Goal: Navigation & Orientation: Find specific page/section

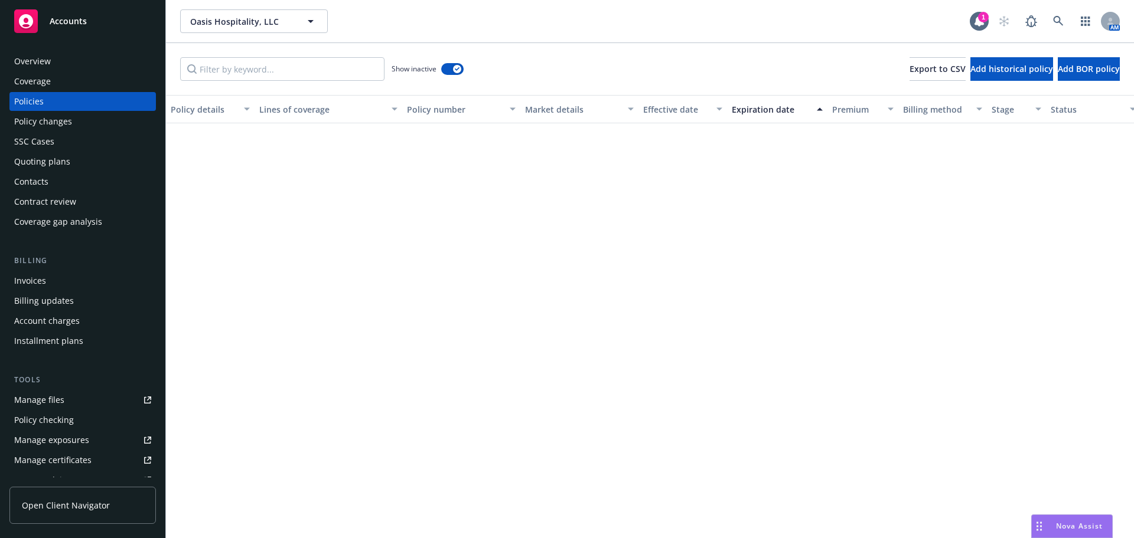
scroll to position [606, 0]
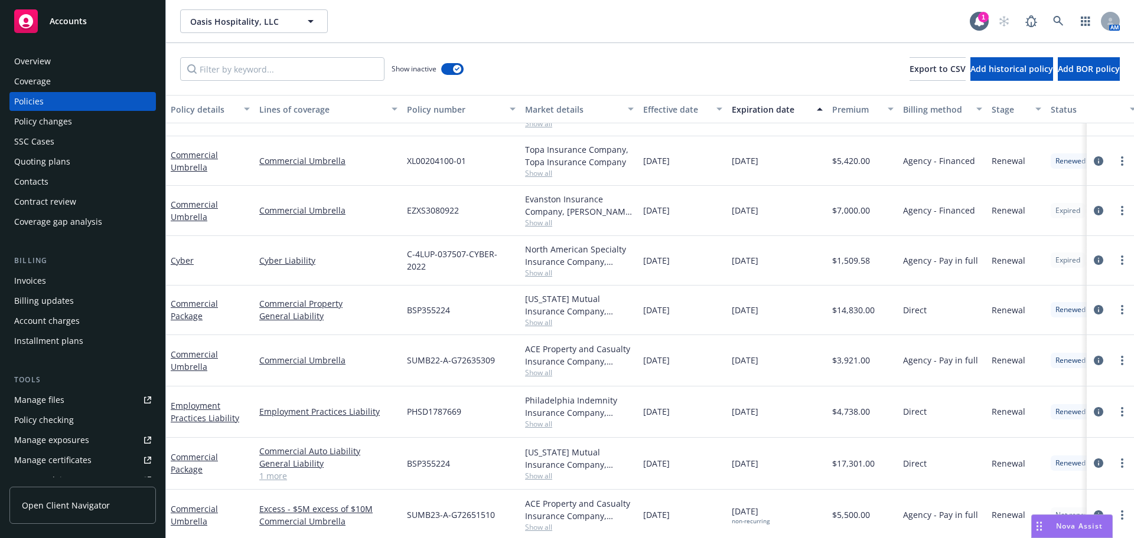
click at [54, 62] on div "Overview" at bounding box center [82, 61] width 137 height 19
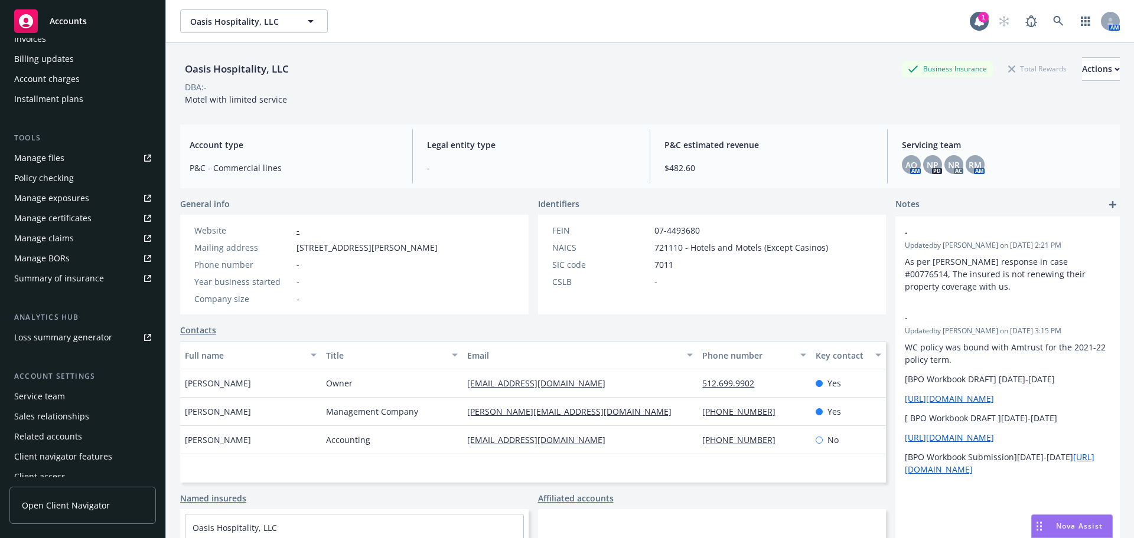
scroll to position [243, 0]
click at [104, 389] on div "Service team" at bounding box center [82, 395] width 137 height 19
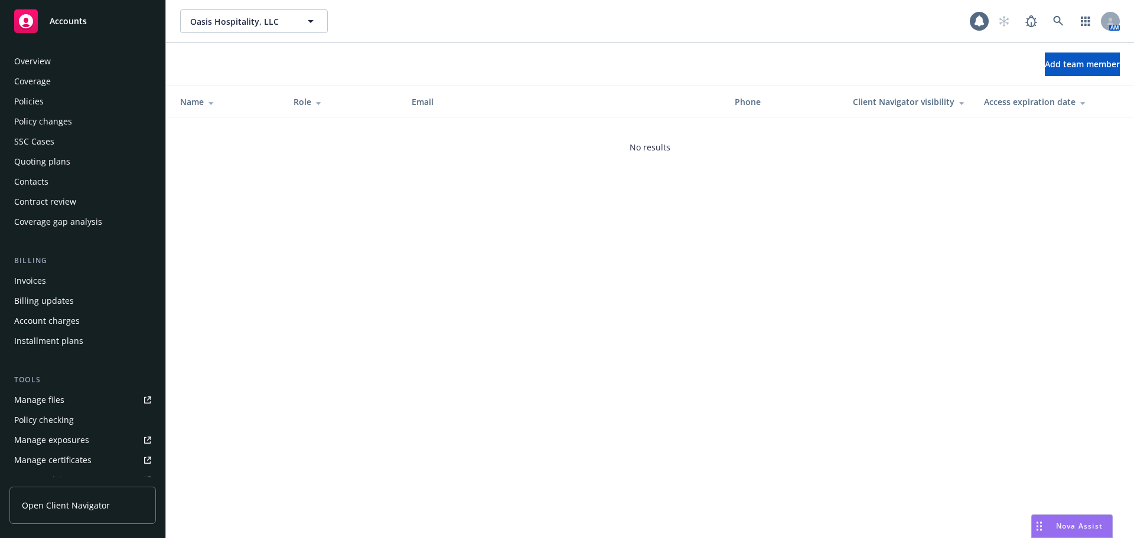
scroll to position [251, 0]
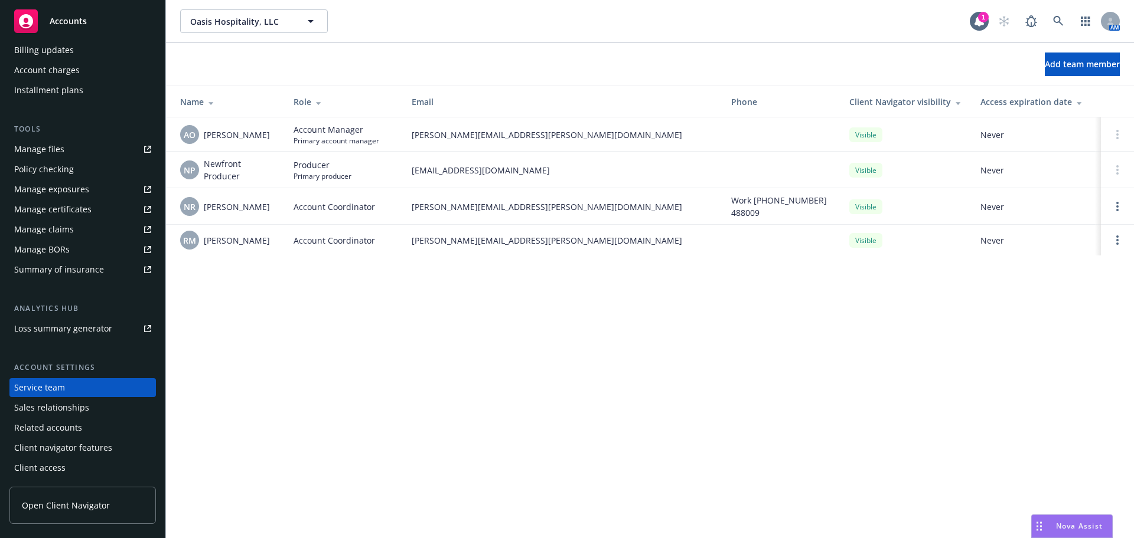
click at [84, 151] on link "Manage files" at bounding box center [82, 149] width 146 height 19
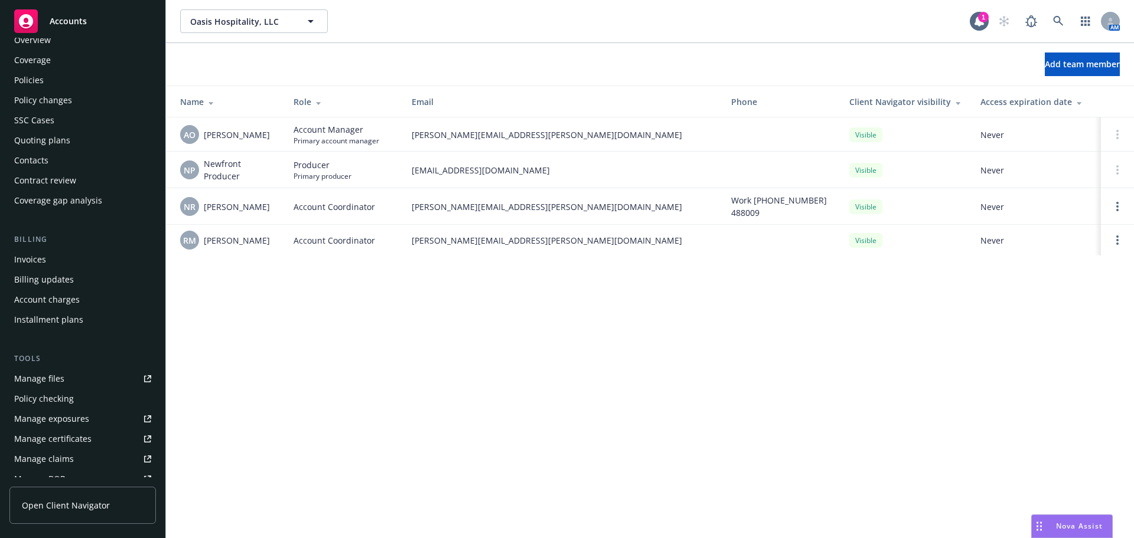
scroll to position [0, 0]
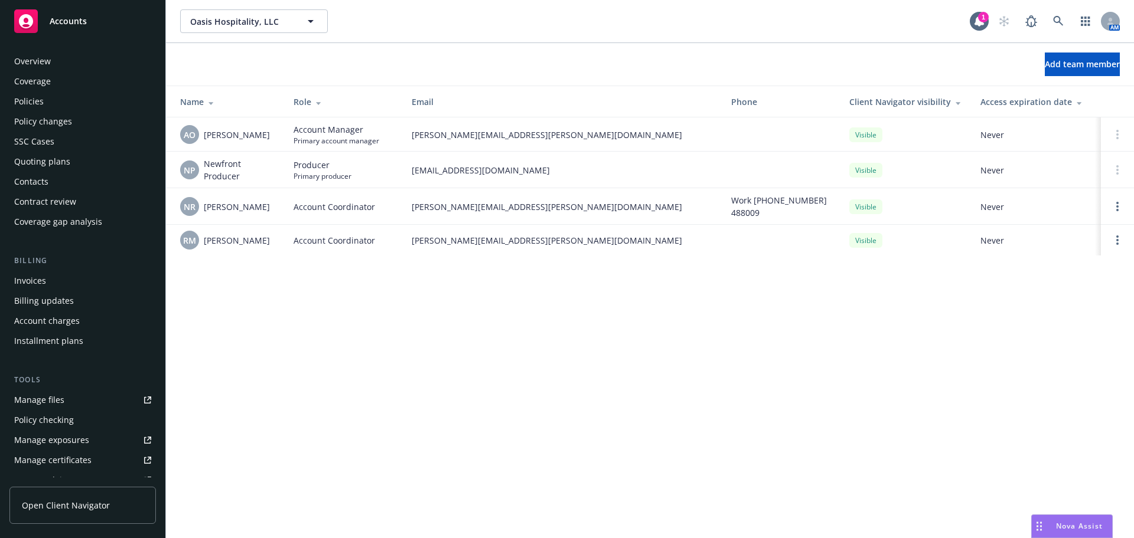
click at [47, 96] on div "Policies" at bounding box center [82, 101] width 137 height 19
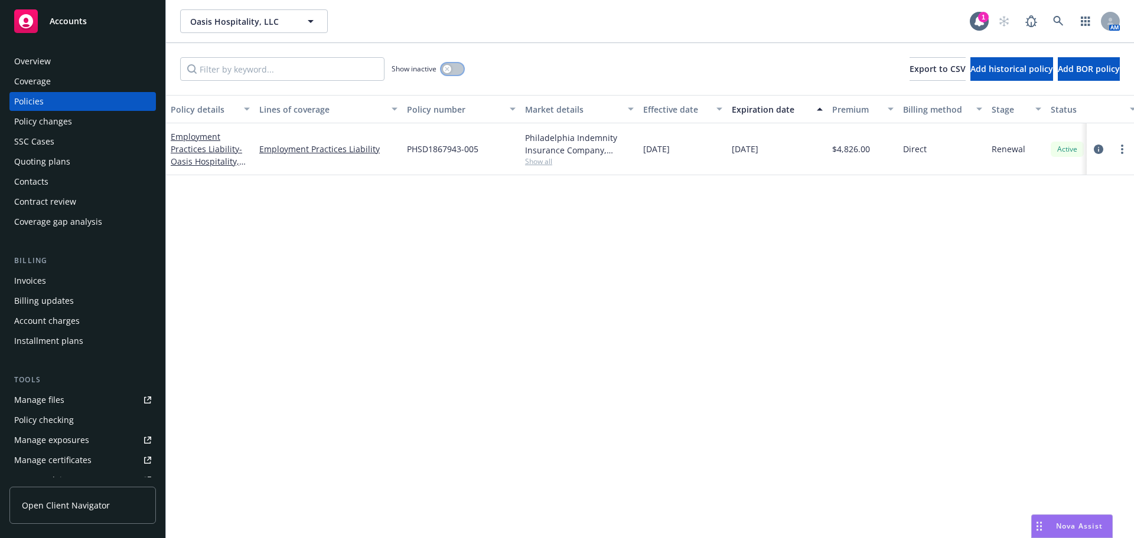
click at [455, 65] on button "button" at bounding box center [452, 69] width 22 height 12
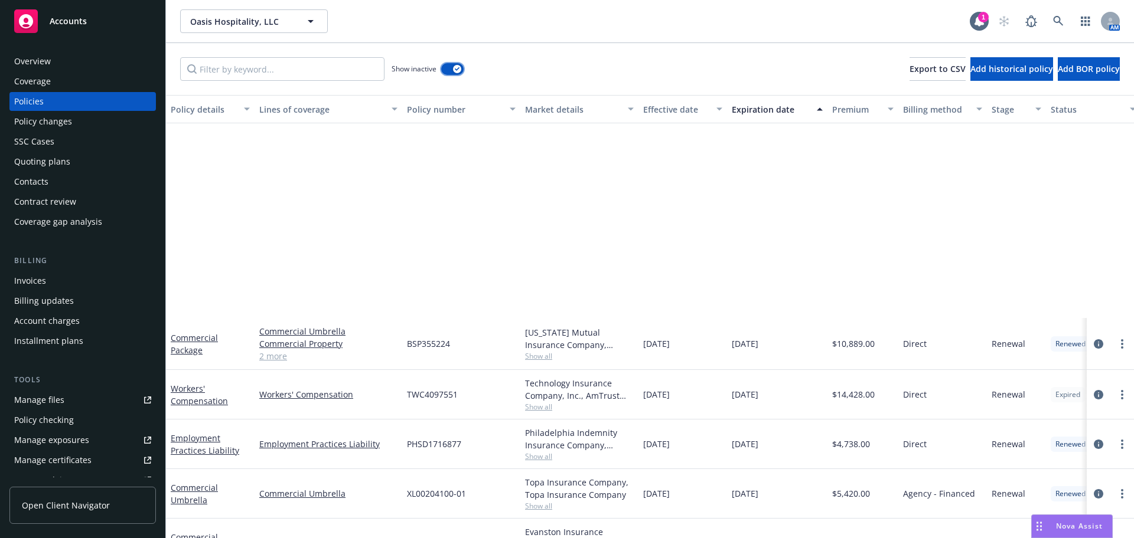
scroll to position [558, 0]
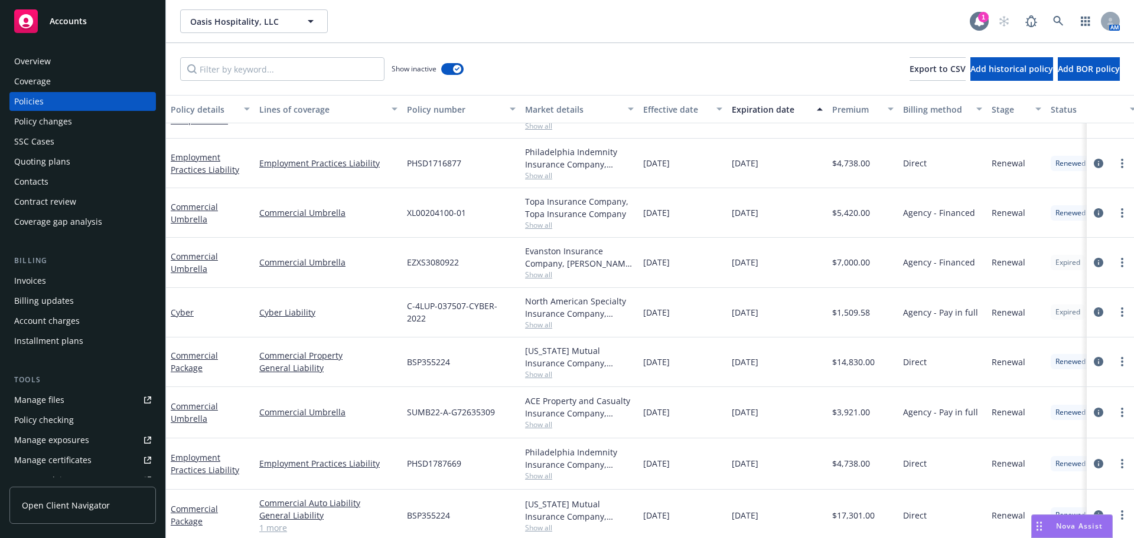
click at [974, 22] on icon at bounding box center [979, 21] width 12 height 12
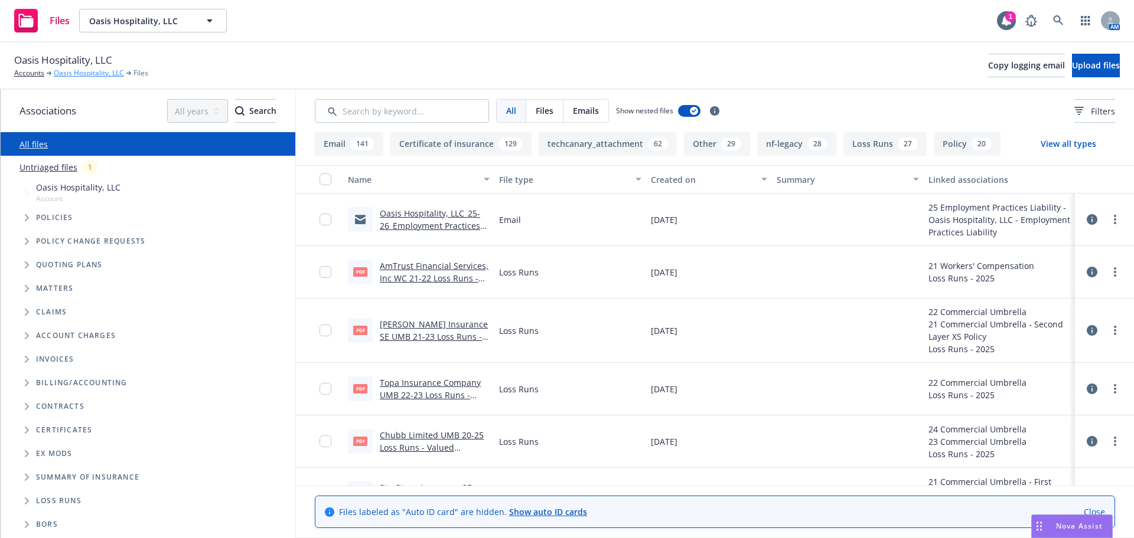
click at [70, 73] on link "Oasis Hospitality, LLC" at bounding box center [89, 73] width 70 height 11
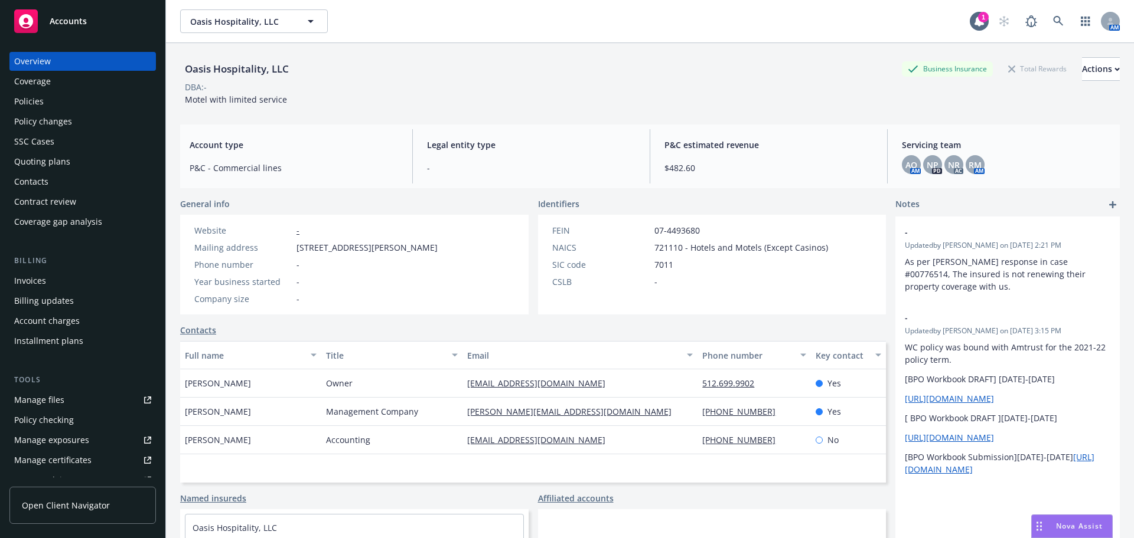
click at [55, 395] on div "Manage files" at bounding box center [39, 400] width 50 height 19
